Goal: Register for event/course

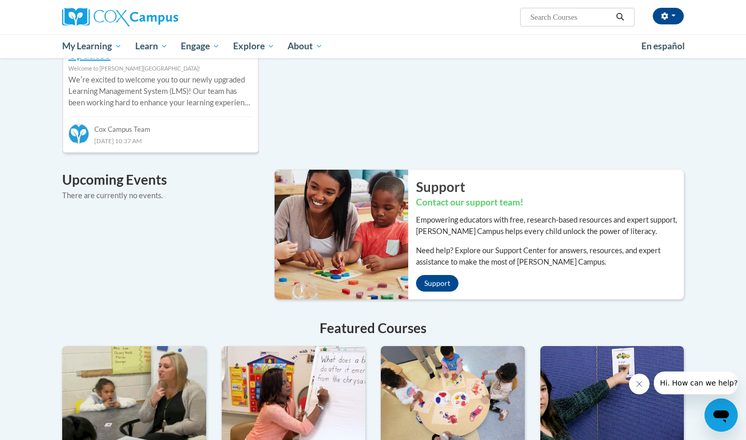
scroll to position [501, 0]
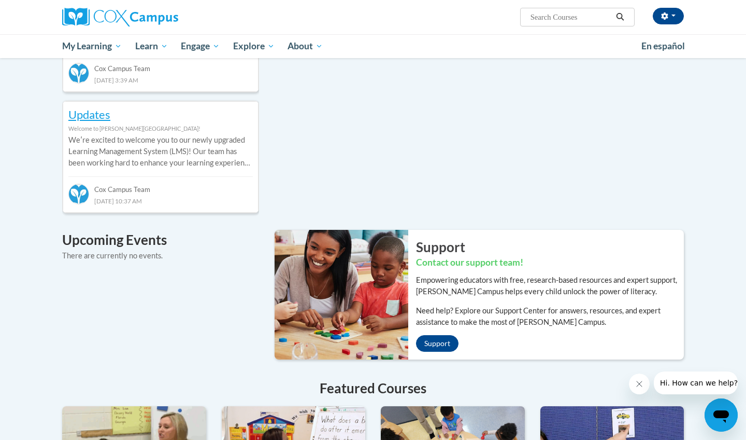
click at [531, 16] on input "Search..." at bounding box center [571, 17] width 83 height 12
type input "[MEDICAL_DATA]"
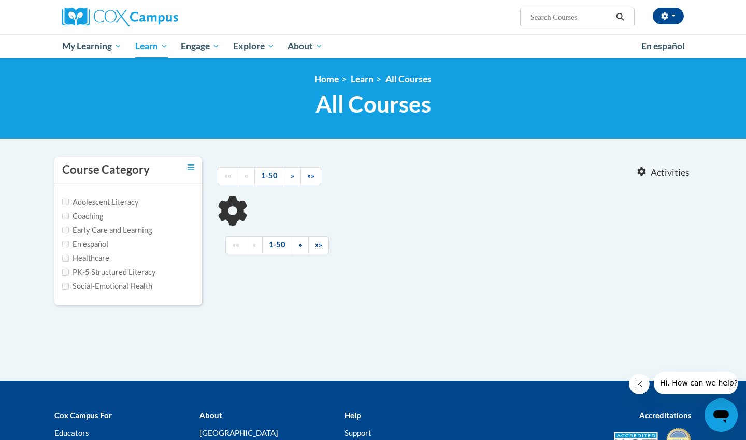
type input "[MEDICAL_DATA]"
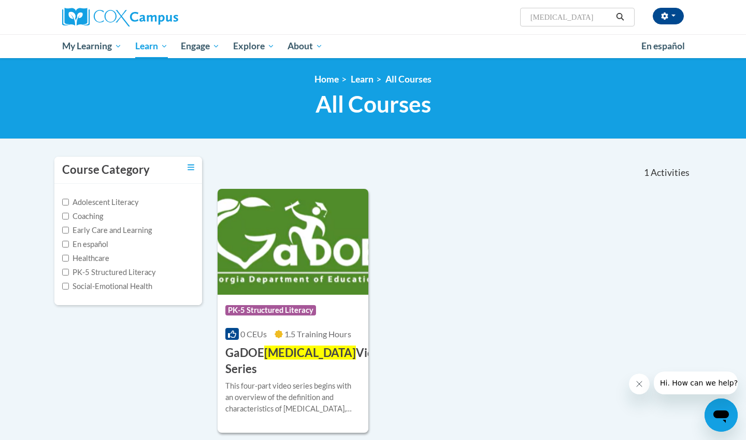
click at [286, 348] on span "Dyslexia" at bounding box center [310, 352] width 92 height 14
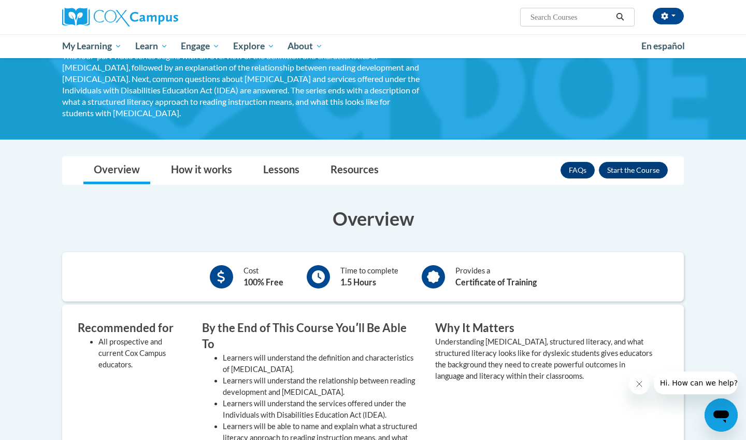
scroll to position [103, 0]
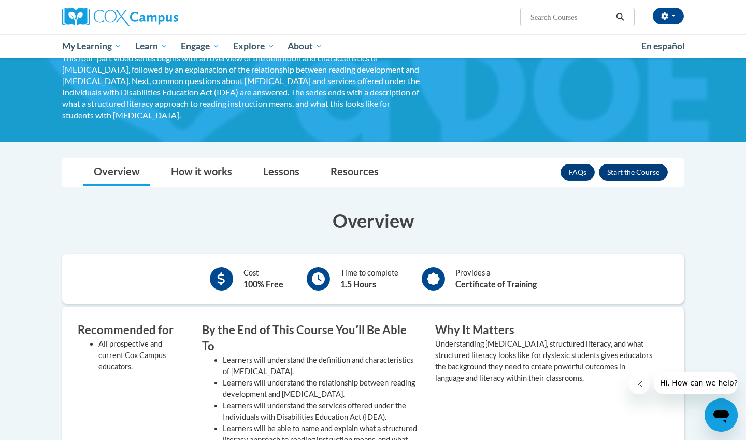
click at [404, 164] on button "Enroll" at bounding box center [633, 172] width 69 height 17
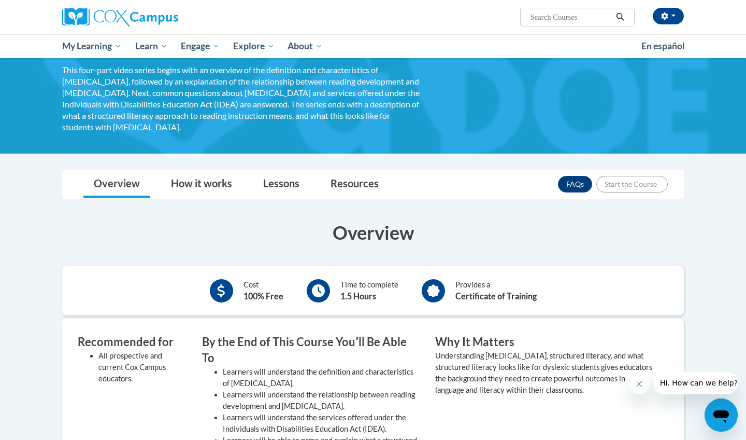
scroll to position [88, 0]
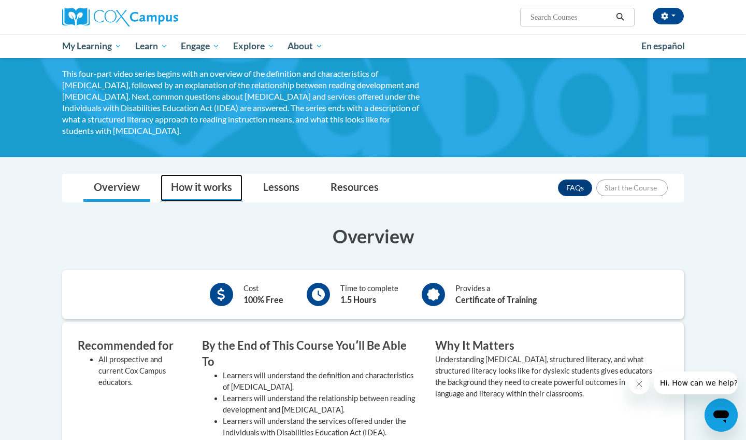
click at [191, 174] on link "How it works" at bounding box center [202, 187] width 82 height 27
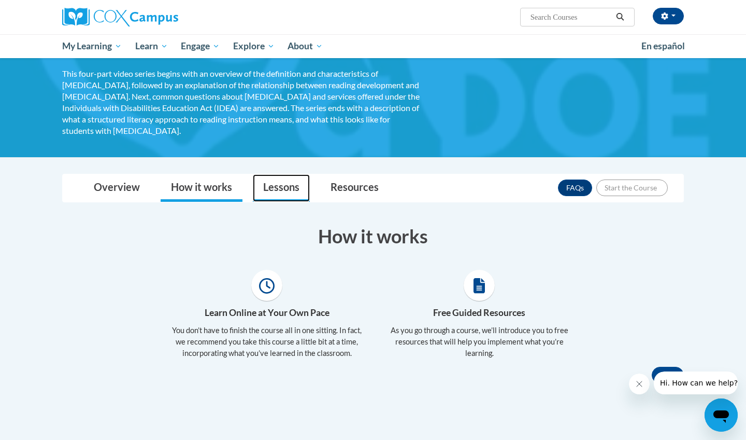
click at [283, 174] on link "Lessons" at bounding box center [281, 187] width 57 height 27
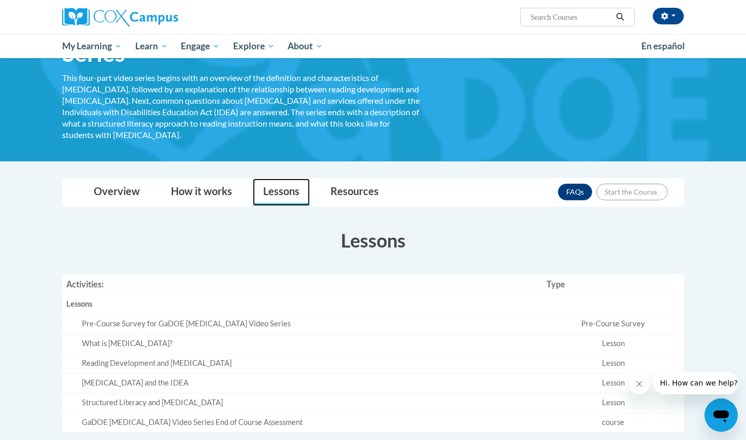
scroll to position [83, 0]
click at [343, 179] on link "Resources" at bounding box center [354, 192] width 69 height 27
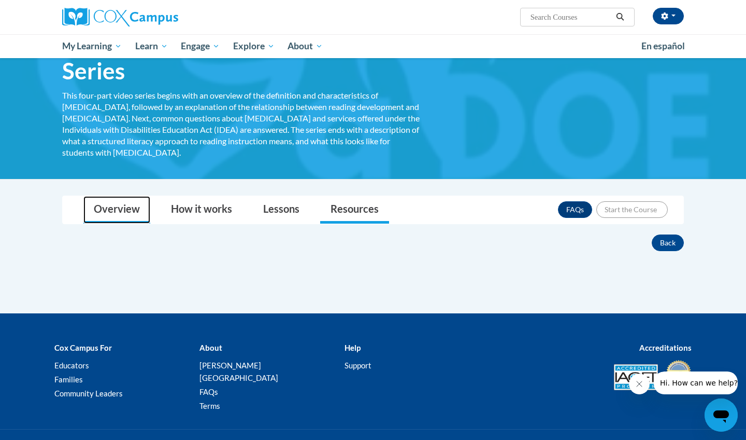
click at [114, 196] on link "Overview" at bounding box center [116, 209] width 67 height 27
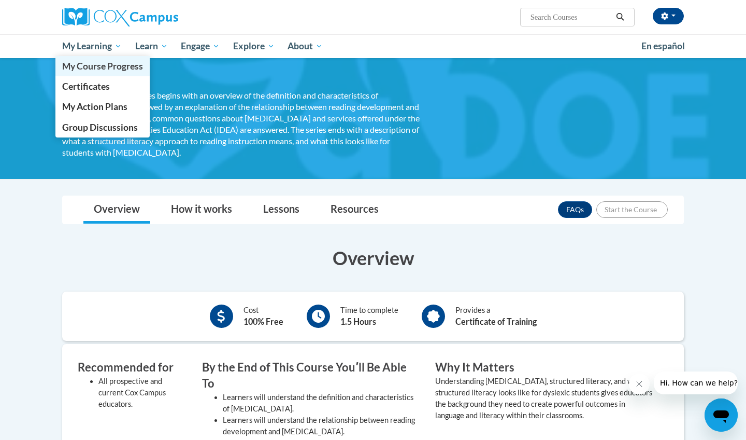
click at [102, 61] on span "My Course Progress" at bounding box center [102, 66] width 81 height 11
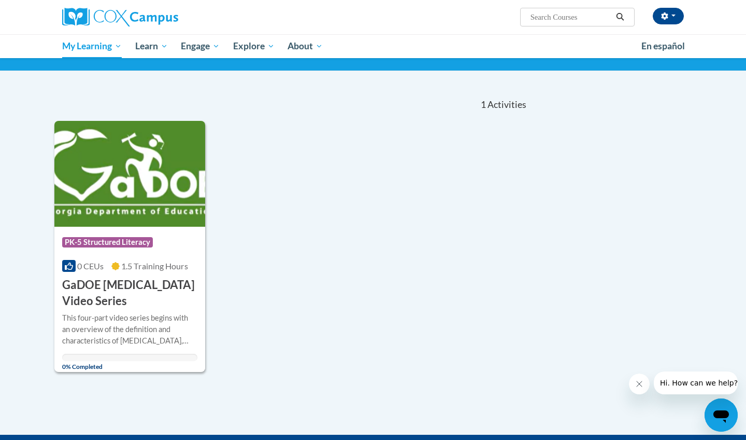
scroll to position [69, 0]
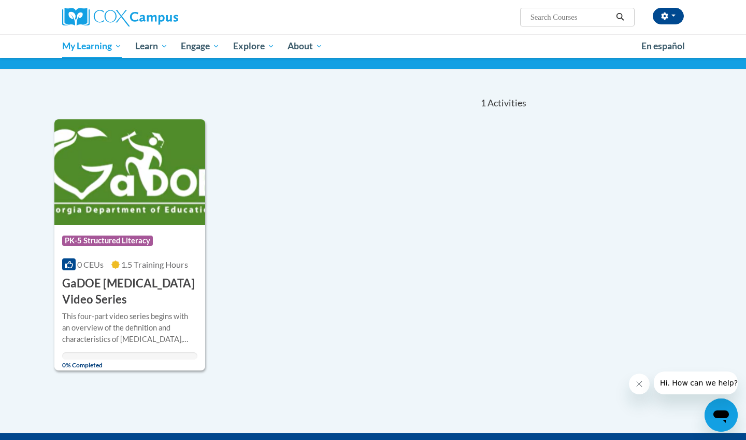
click at [146, 278] on h3 "GaDOE [MEDICAL_DATA] Video Series" at bounding box center [129, 291] width 135 height 32
click at [102, 331] on div "This four-part video series begins with an overview of the definition and chara…" at bounding box center [129, 327] width 135 height 34
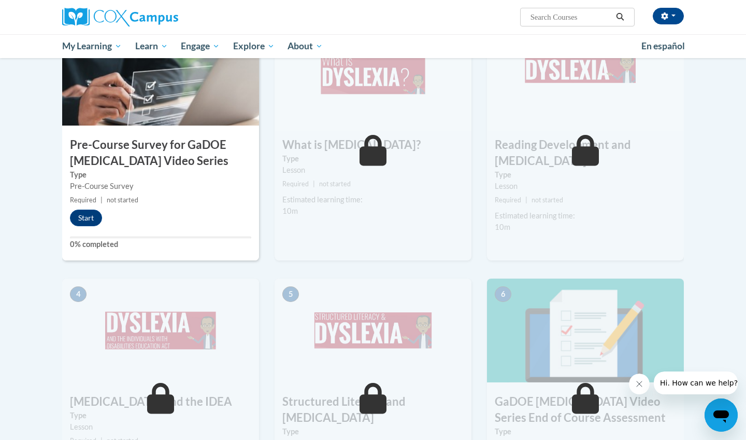
scroll to position [256, 0]
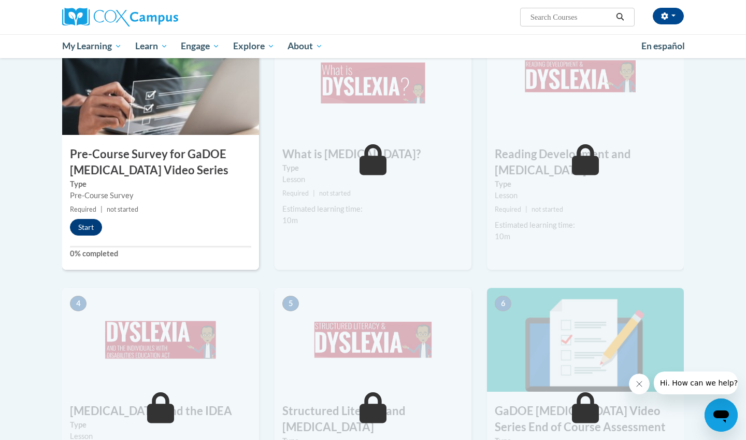
click at [94, 230] on button "Start" at bounding box center [86, 227] width 32 height 17
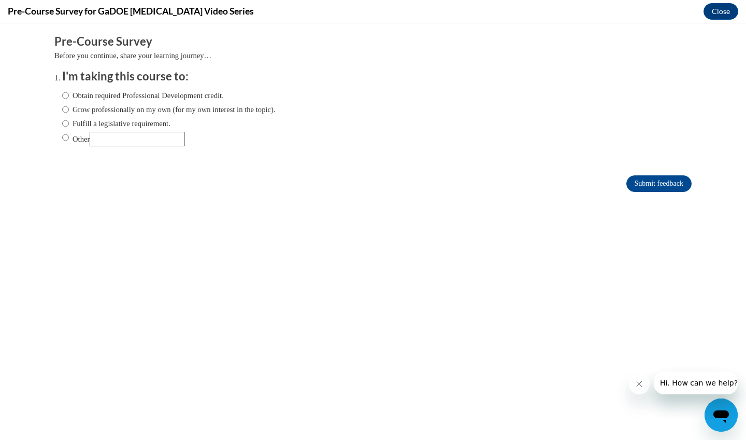
scroll to position [0, 0]
click at [124, 123] on label "Fulfill a legislative requirement." at bounding box center [116, 123] width 108 height 11
click at [69, 123] on input "Fulfill a legislative requirement." at bounding box center [65, 123] width 7 height 11
radio input "true"
click at [659, 178] on input "Submit feedback" at bounding box center [659, 183] width 65 height 17
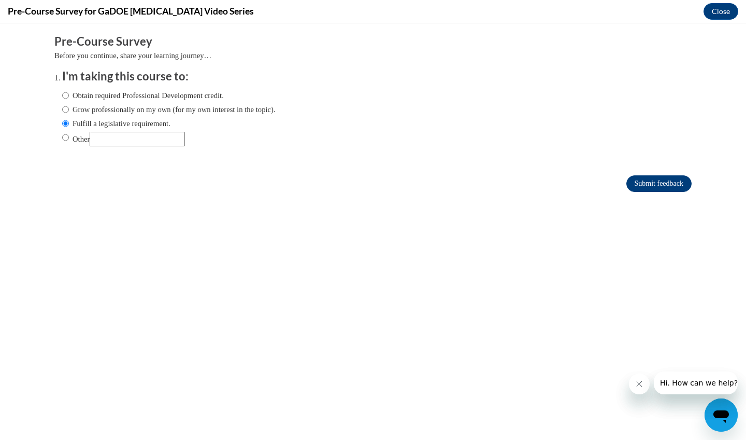
click at [640, 183] on input "Submit feedback" at bounding box center [659, 183] width 65 height 17
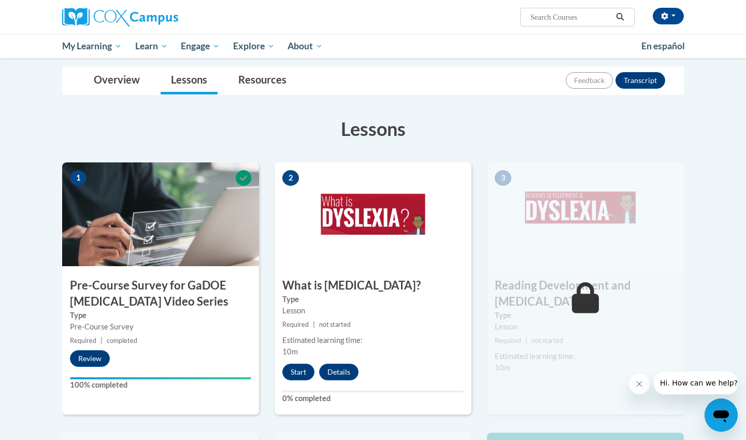
scroll to position [130, 0]
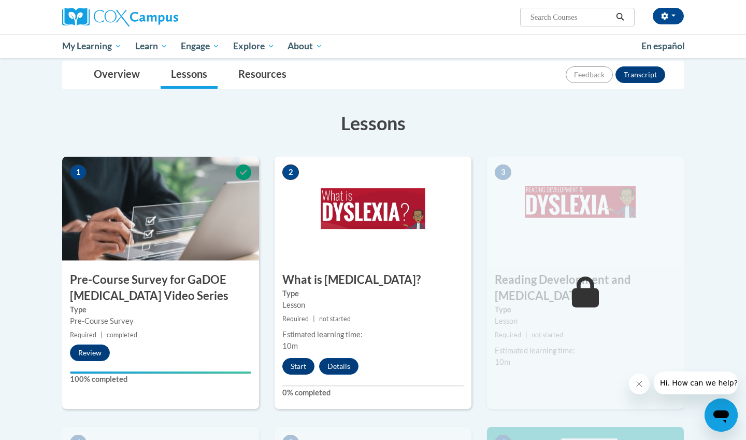
click at [300, 363] on button "Start" at bounding box center [298, 366] width 32 height 17
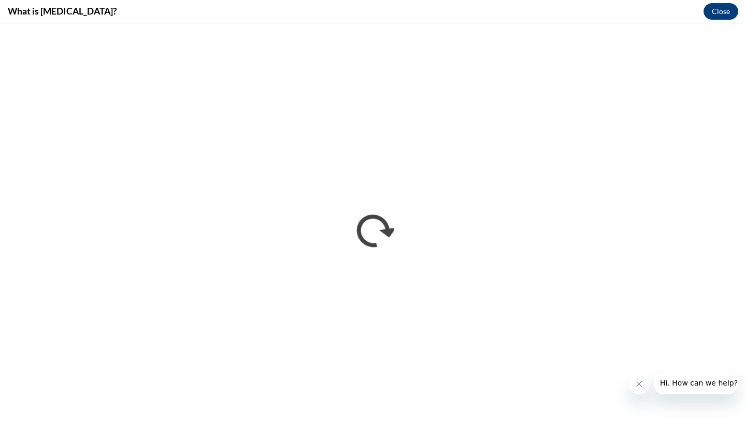
scroll to position [0, 0]
click at [636, 388] on button "Close message from company" at bounding box center [639, 383] width 21 height 21
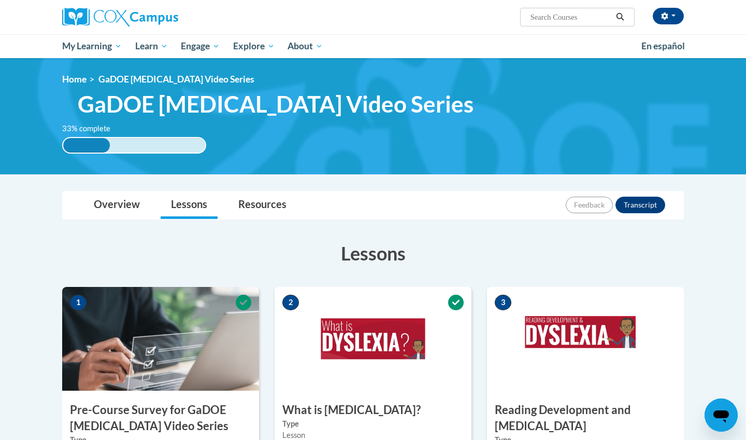
click at [587, 353] on img at bounding box center [585, 339] width 197 height 104
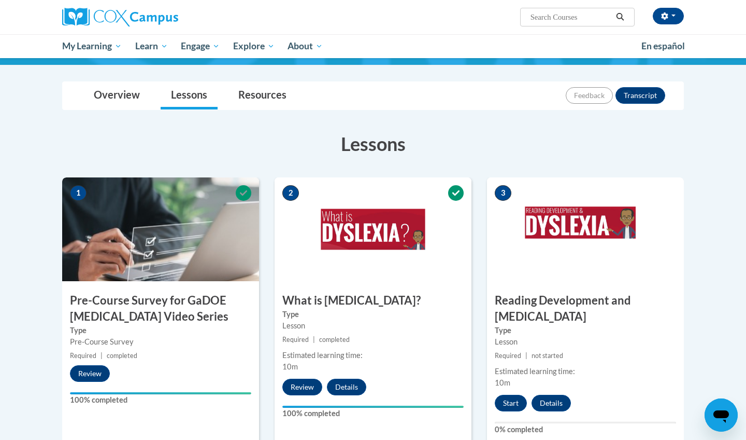
scroll to position [111, 0]
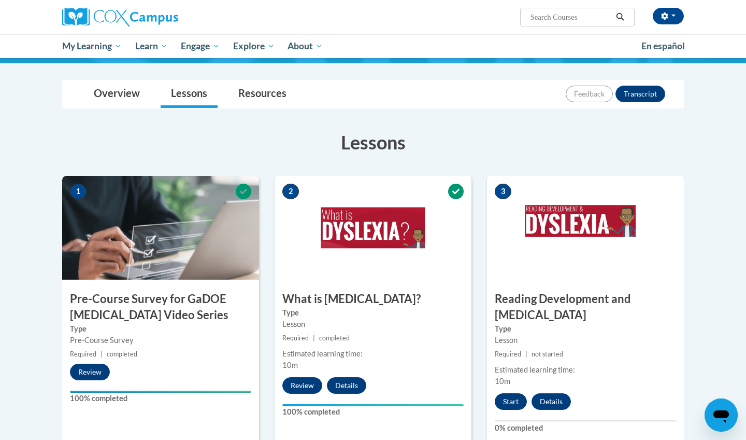
click at [514, 393] on button "Start" at bounding box center [511, 401] width 32 height 17
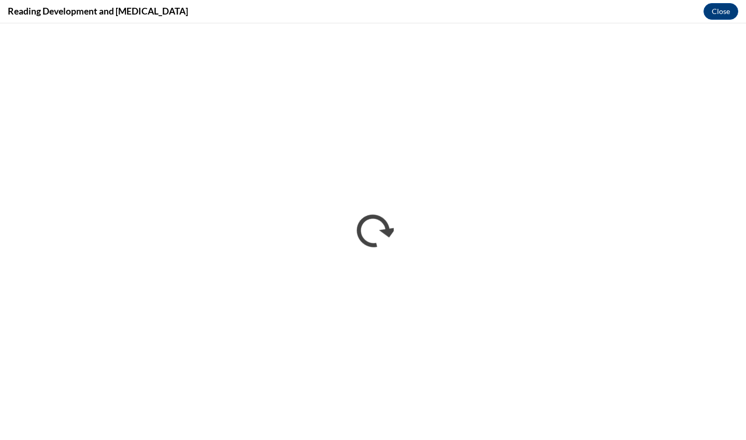
scroll to position [0, 0]
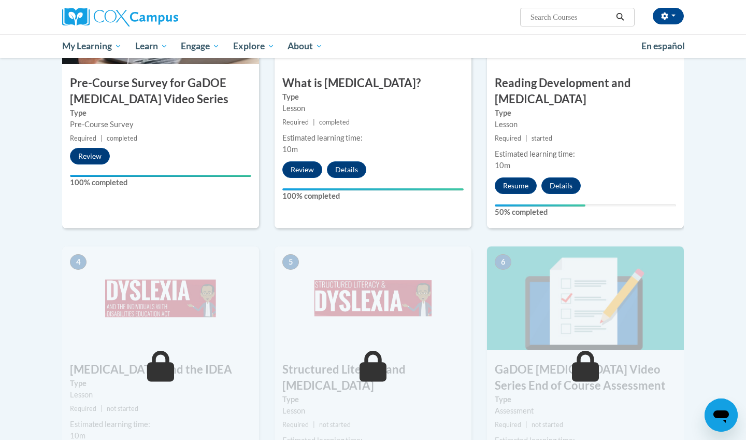
scroll to position [326, 0]
click at [515, 178] on button "Resume" at bounding box center [516, 186] width 42 height 17
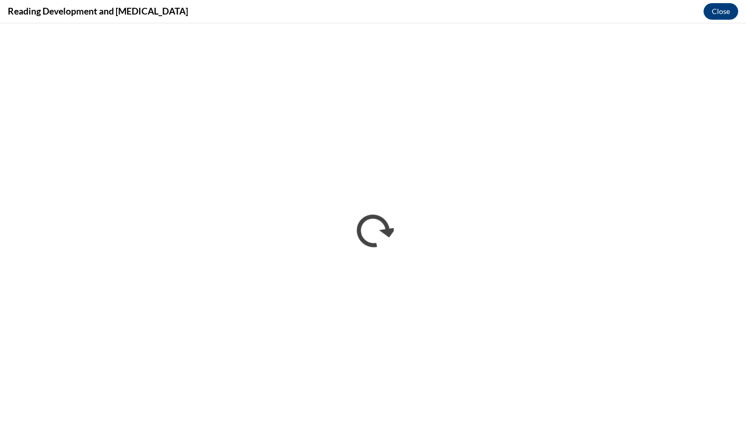
scroll to position [0, 0]
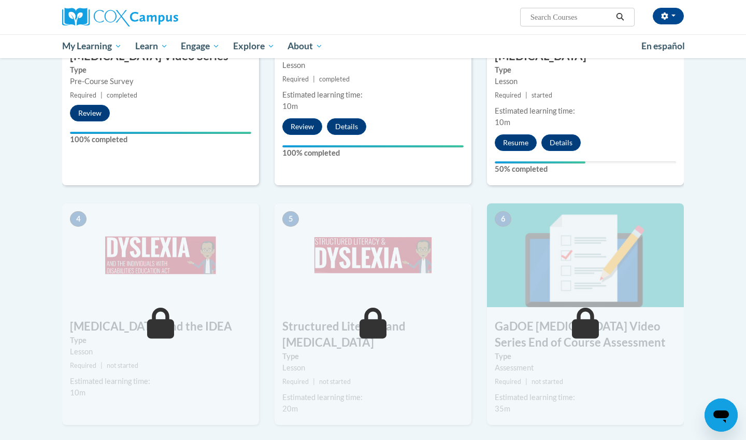
scroll to position [372, 0]
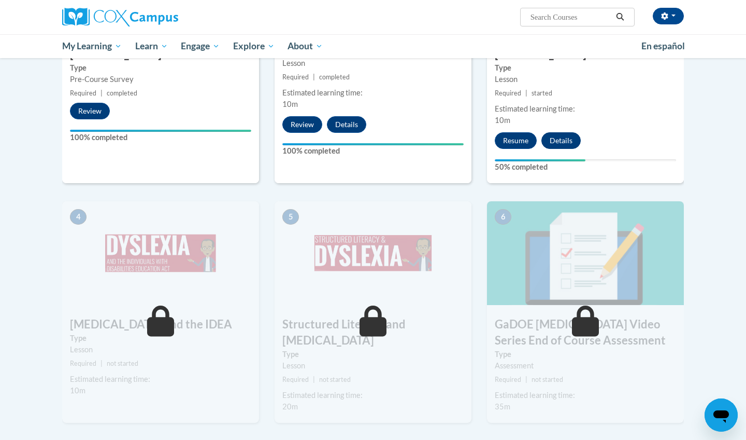
click at [563, 132] on button "Details" at bounding box center [561, 140] width 39 height 17
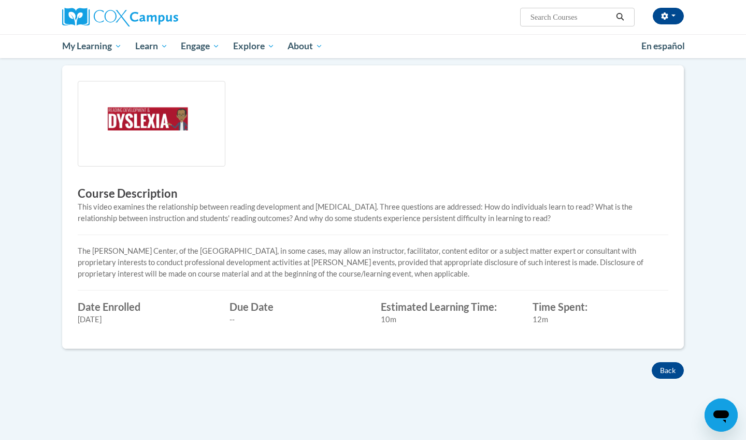
scroll to position [245, 0]
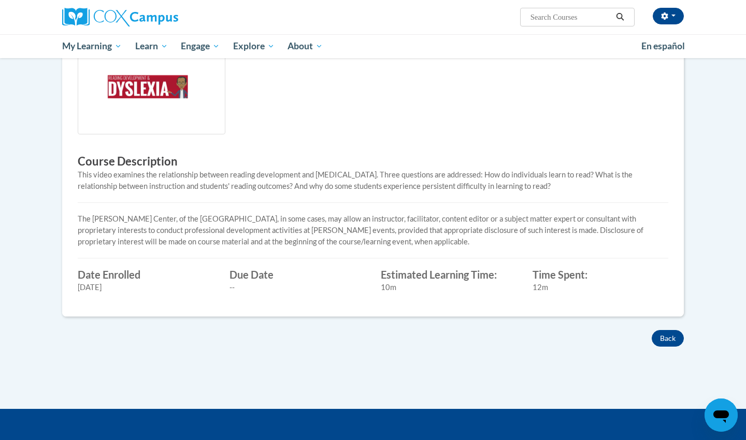
click at [173, 108] on img at bounding box center [152, 92] width 148 height 86
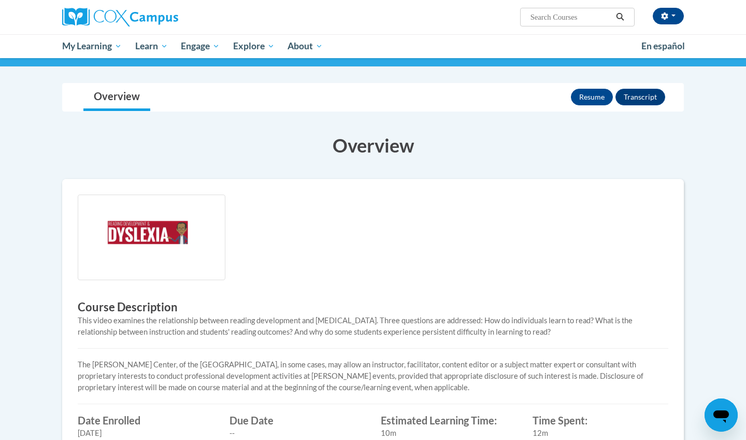
scroll to position [81, 0]
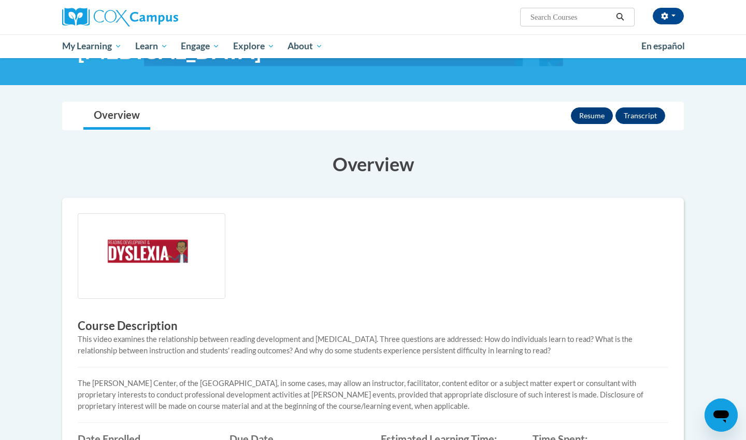
click at [582, 110] on button "Resume" at bounding box center [592, 115] width 42 height 17
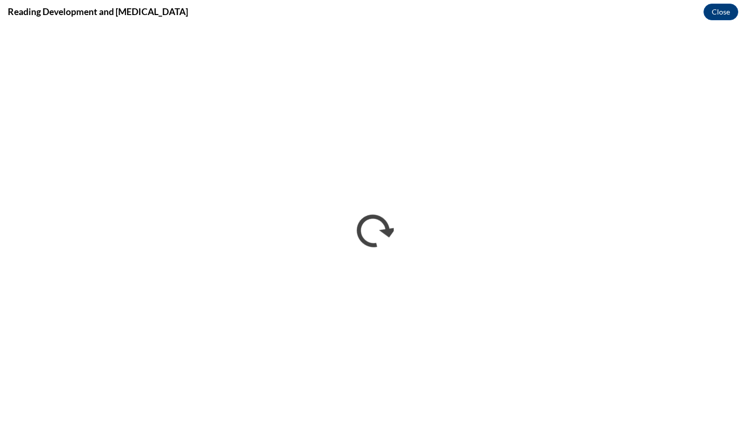
scroll to position [0, 0]
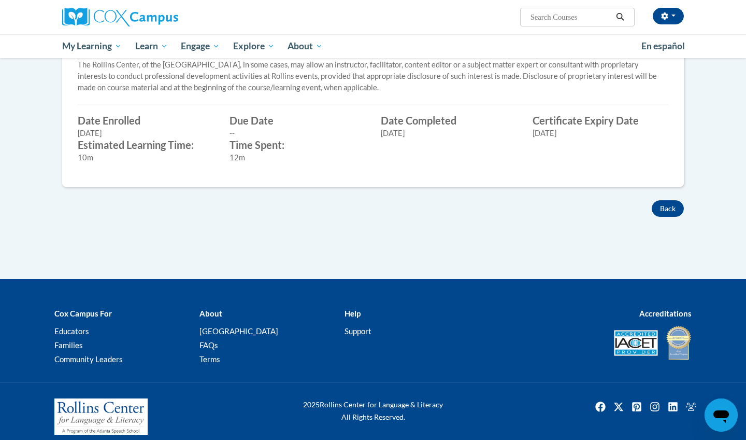
scroll to position [397, 0]
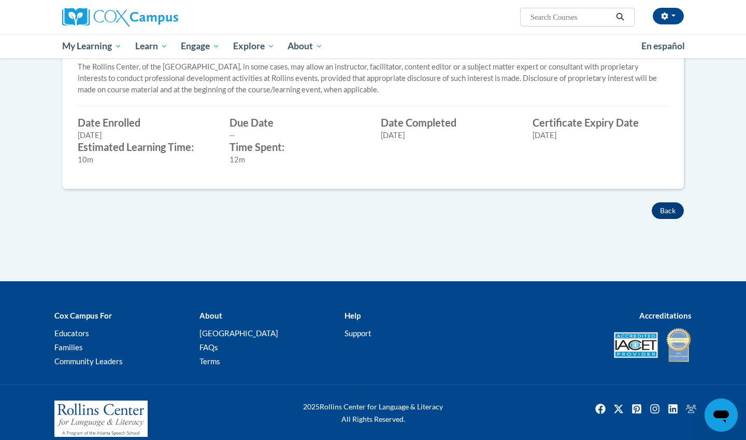
click at [667, 202] on button "Back" at bounding box center [668, 210] width 32 height 17
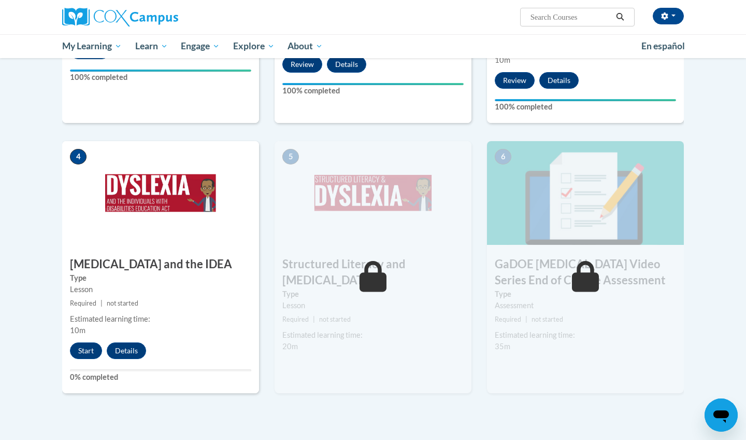
scroll to position [428, 0]
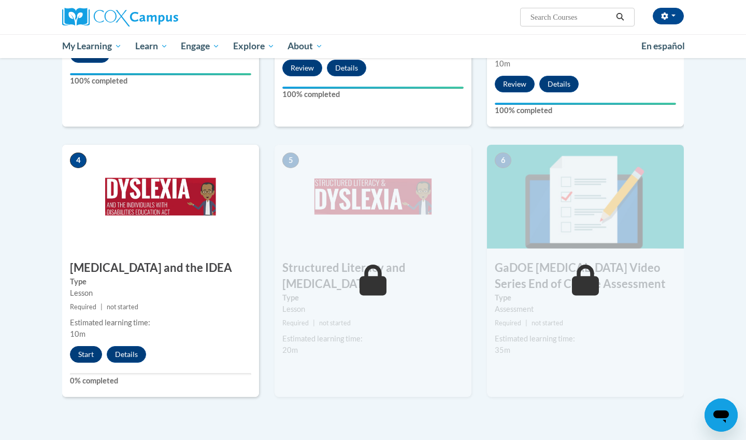
click at [86, 346] on button "Start" at bounding box center [86, 354] width 32 height 17
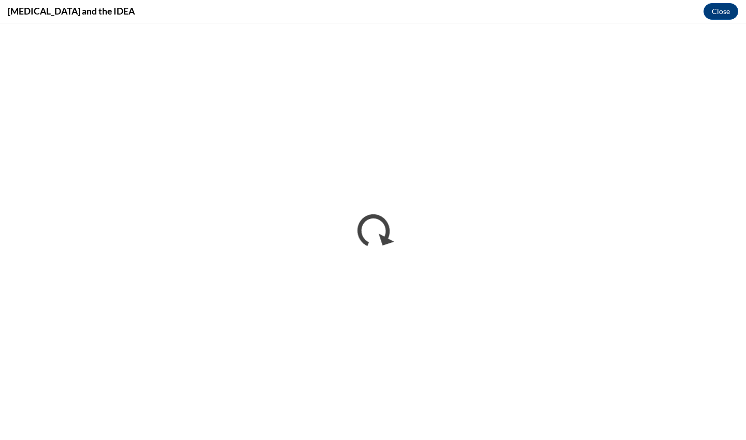
scroll to position [0, 0]
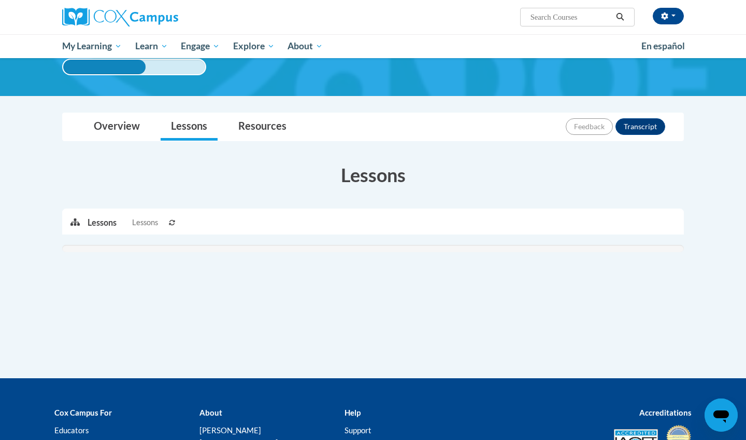
scroll to position [71, 0]
